Goal: Information Seeking & Learning: Learn about a topic

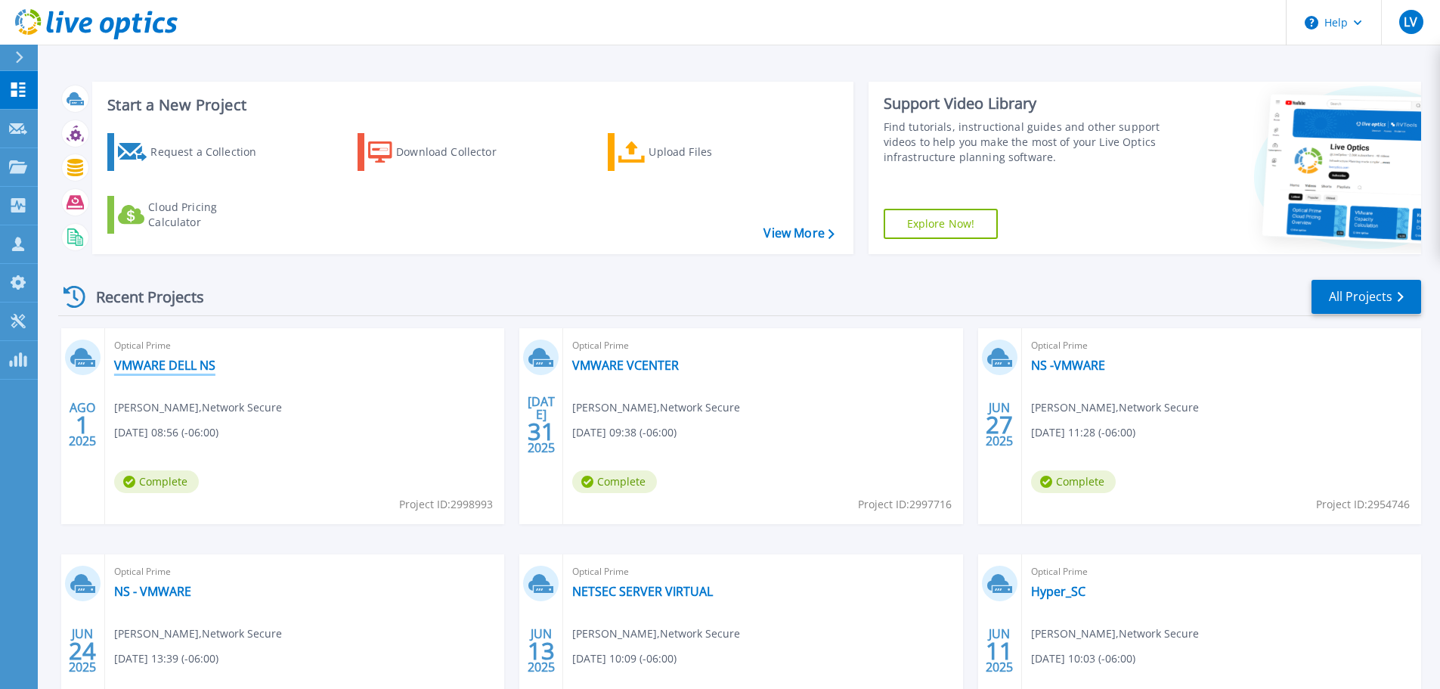
click at [180, 371] on link "VMWARE DELL NS" at bounding box center [164, 364] width 101 height 15
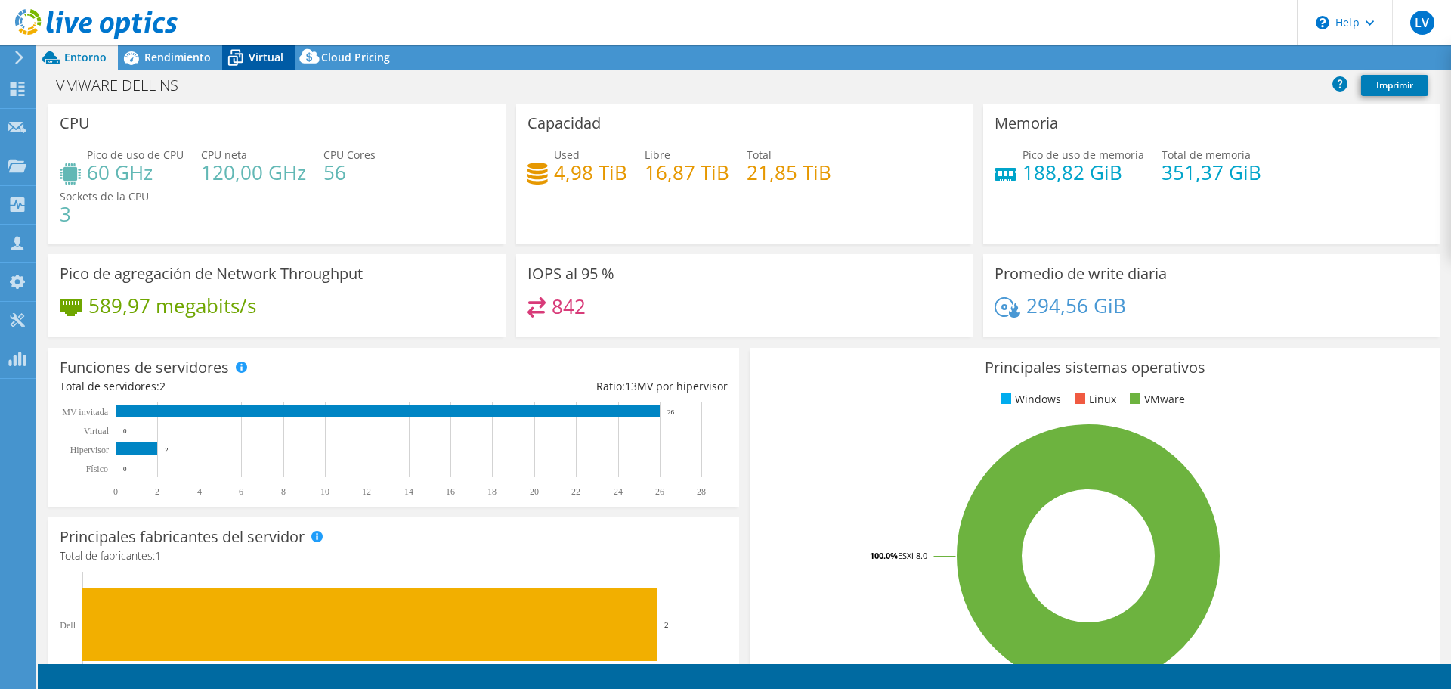
click at [272, 50] on span "Virtual" at bounding box center [266, 57] width 35 height 14
select select "USD"
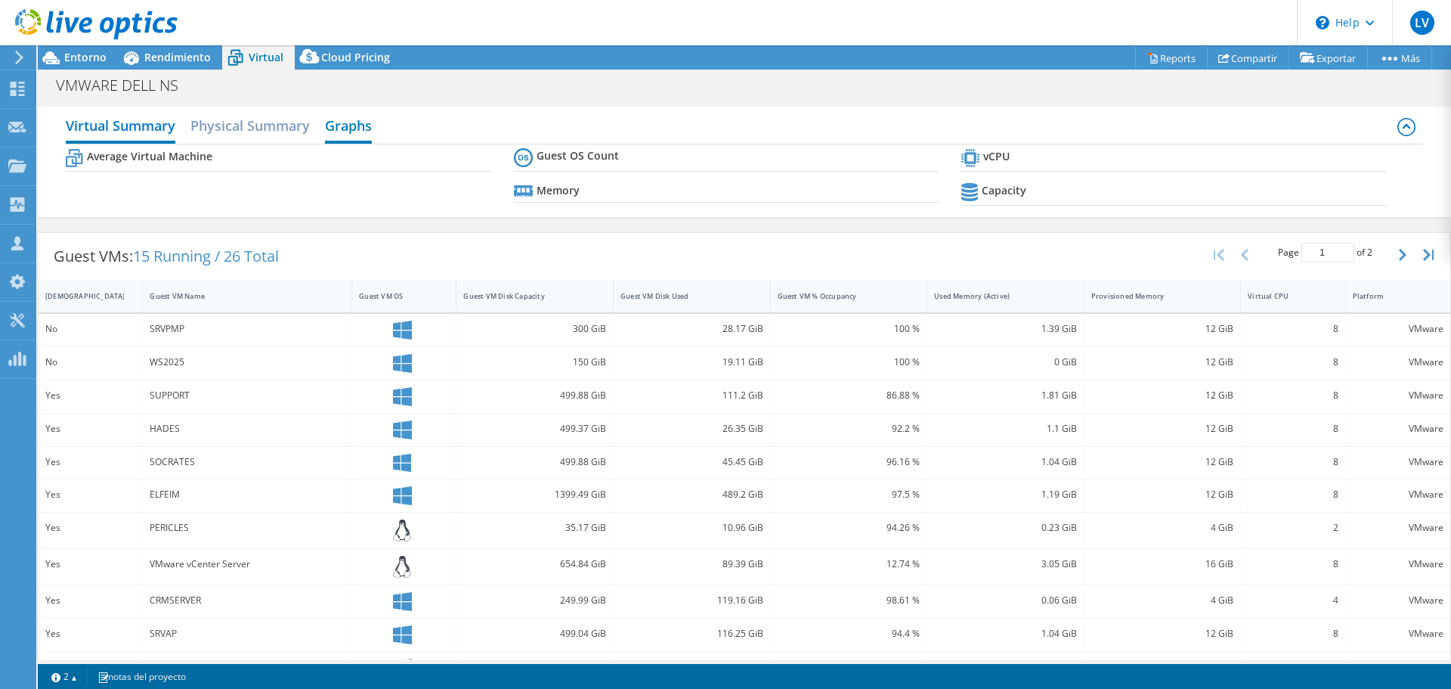
click at [360, 114] on h2 "Graphs" at bounding box center [348, 126] width 47 height 33
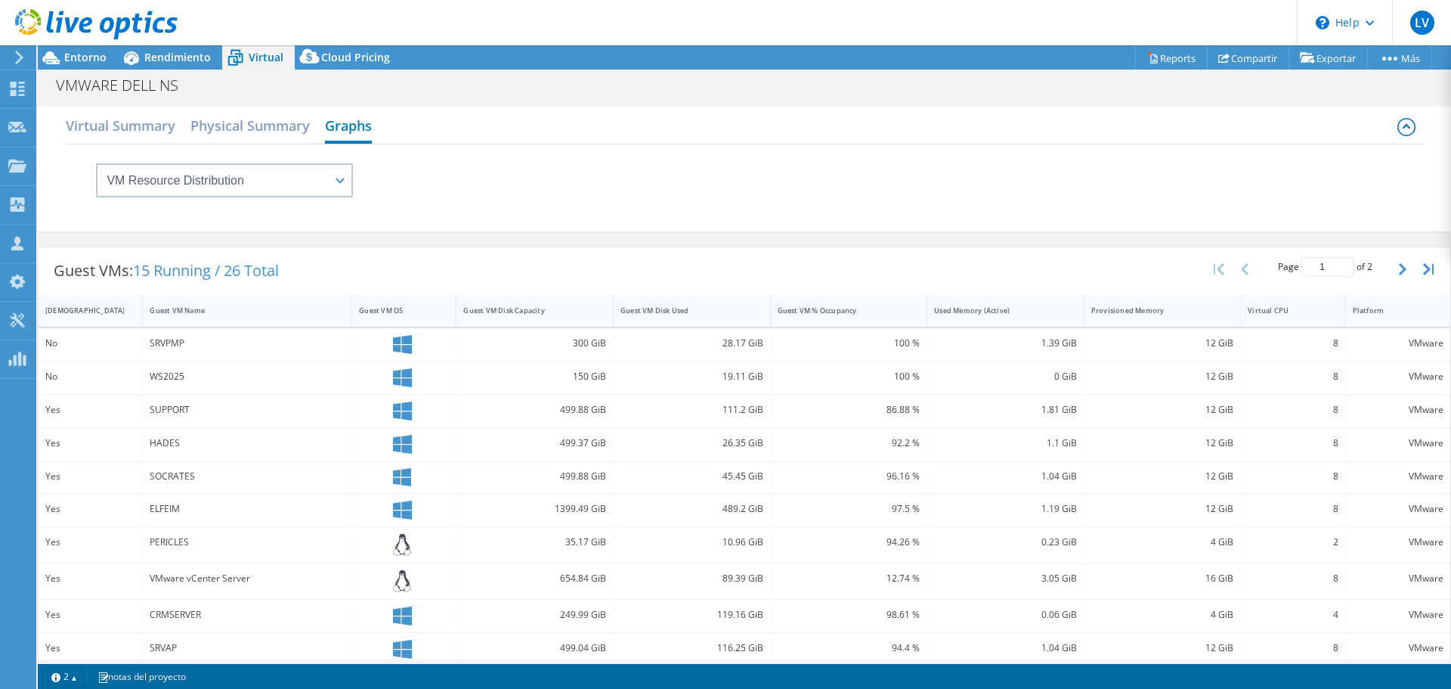
click at [348, 125] on h2 "Graphs" at bounding box center [348, 126] width 47 height 33
click at [427, 88] on div "VMWARE DELL NS Imprimir" at bounding box center [744, 85] width 1413 height 28
